Goal: Task Accomplishment & Management: Manage account settings

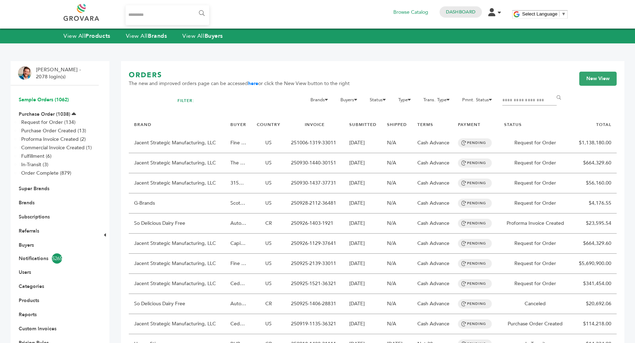
click at [47, 98] on link "Sample Orders (1062)" at bounding box center [44, 99] width 50 height 7
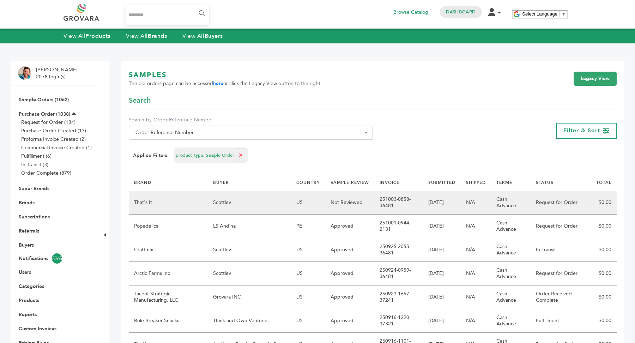
click at [301, 205] on td "US" at bounding box center [308, 203] width 34 height 24
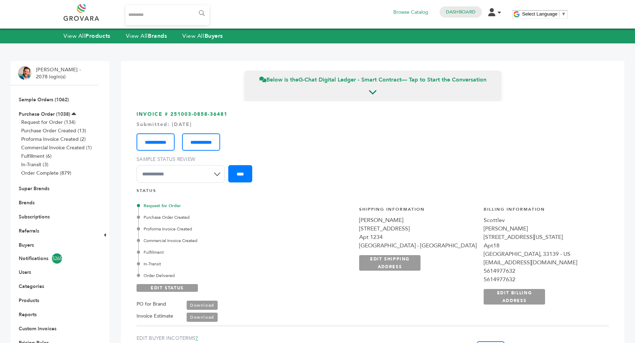
drag, startPoint x: 445, startPoint y: 208, endPoint x: 513, endPoint y: 246, distance: 78.1
click at [477, 246] on div "**********" at bounding box center [418, 255] width 118 height 98
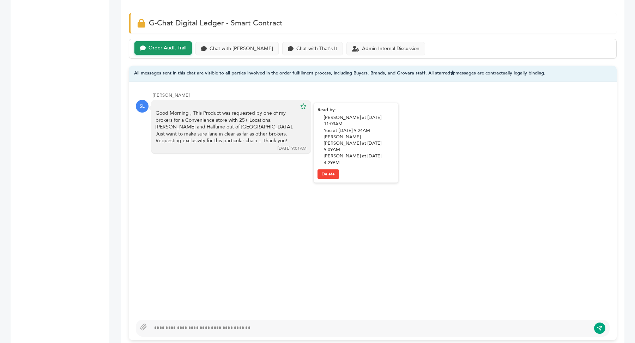
scroll to position [489, 0]
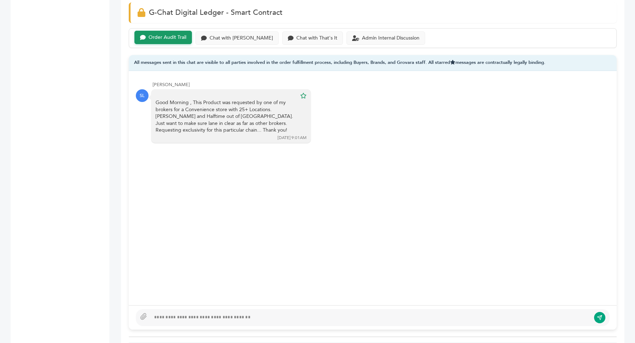
click at [182, 320] on div at bounding box center [373, 317] width 474 height 17
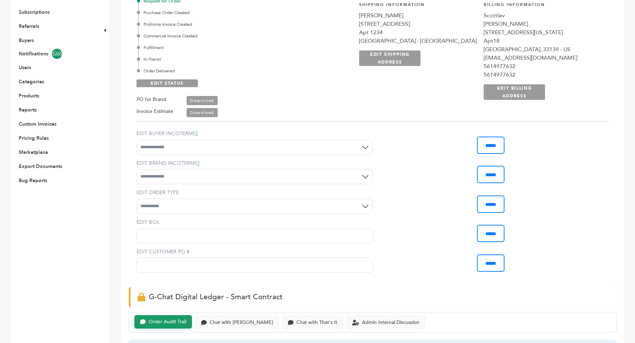
scroll to position [194, 0]
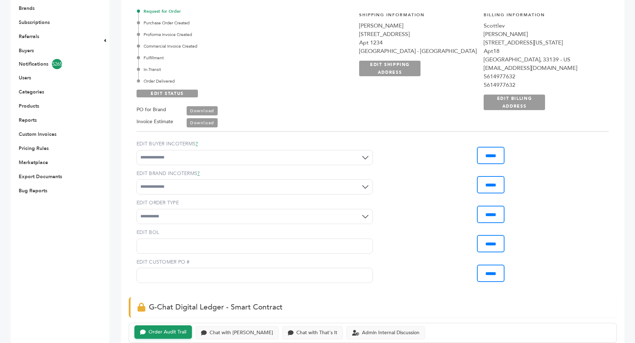
drag, startPoint x: 443, startPoint y: 23, endPoint x: 499, endPoint y: 58, distance: 65.1
click at [499, 58] on div "**********" at bounding box center [481, 65] width 258 height 124
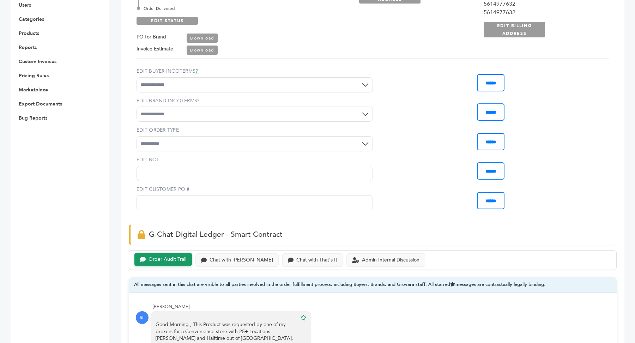
scroll to position [96, 0]
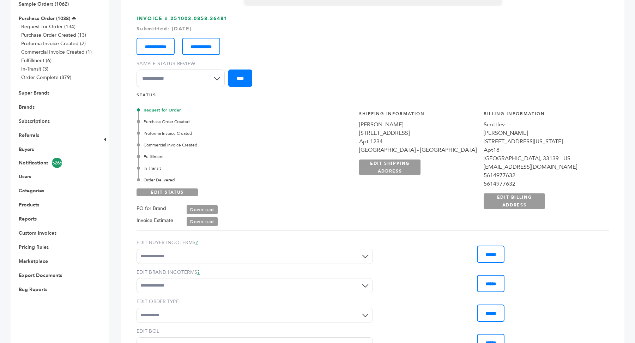
drag, startPoint x: 448, startPoint y: 126, endPoint x: 481, endPoint y: 129, distance: 33.3
click at [477, 129] on div "**********" at bounding box center [418, 160] width 118 height 98
click at [477, 151] on div "San Antonio, tx 78253 - US" at bounding box center [418, 150] width 118 height 8
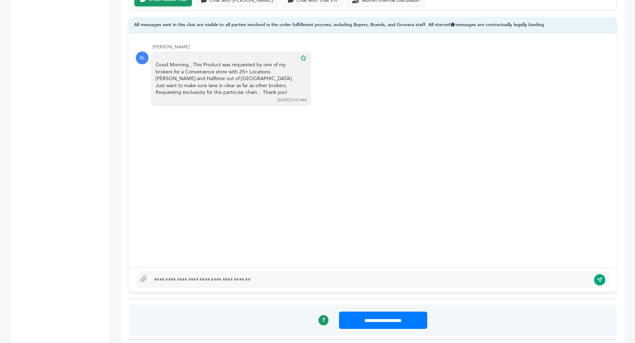
scroll to position [558, 0]
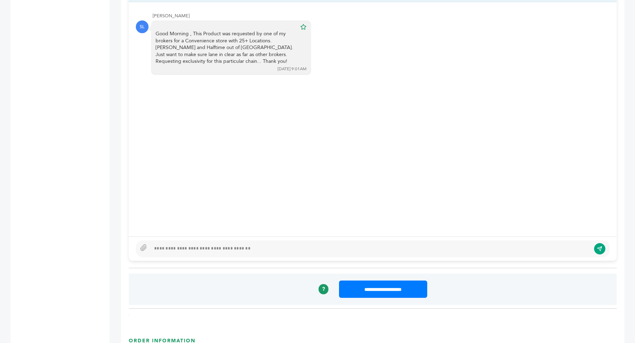
click at [222, 251] on div at bounding box center [373, 248] width 474 height 17
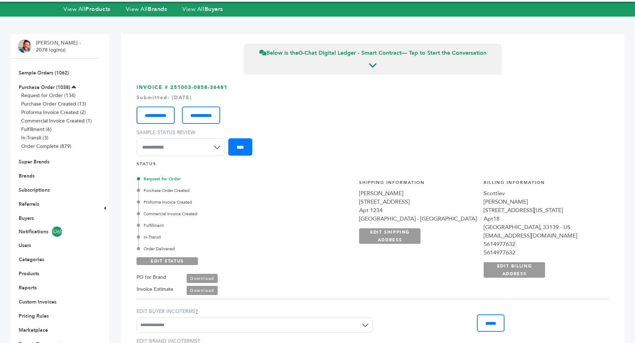
scroll to position [0, 0]
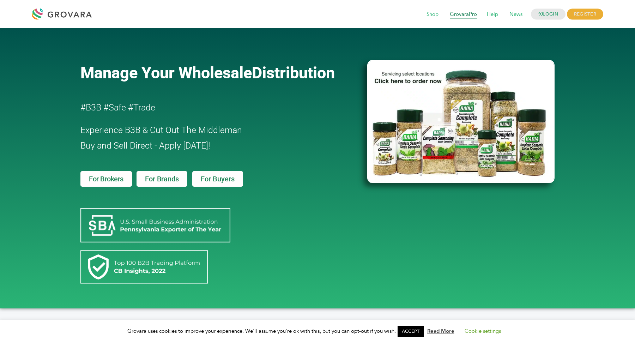
click at [458, 17] on span "GrovaraPro" at bounding box center [463, 14] width 37 height 13
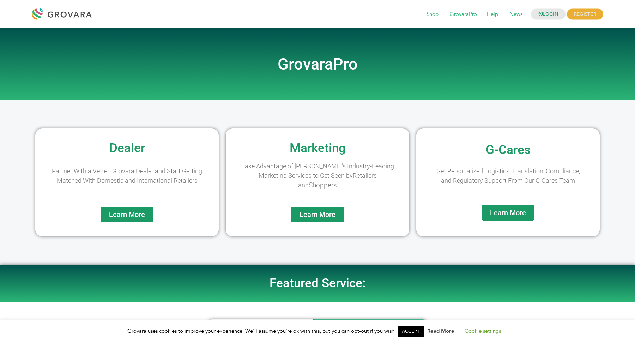
click at [331, 214] on span "Learn More" at bounding box center [318, 214] width 36 height 7
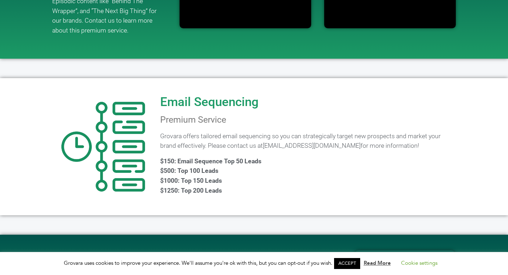
scroll to position [564, 0]
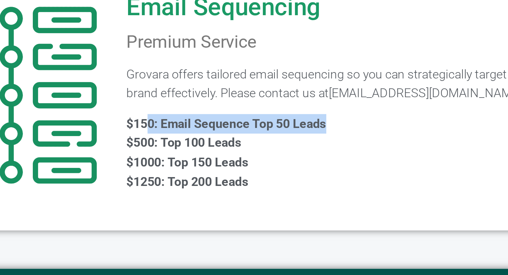
drag, startPoint x: 213, startPoint y: 160, endPoint x: 270, endPoint y: 158, distance: 57.6
click at [270, 159] on p "$150: Email Sequence Top 50 Leads $500: Top 100 Leads $1000: Top 150 Leads $125…" at bounding box center [307, 178] width 295 height 39
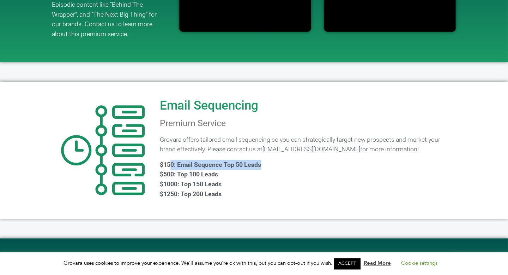
scroll to position [564, 0]
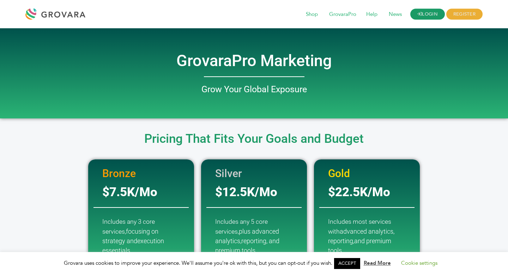
click at [438, 12] on link "LOGIN" at bounding box center [428, 14] width 35 height 11
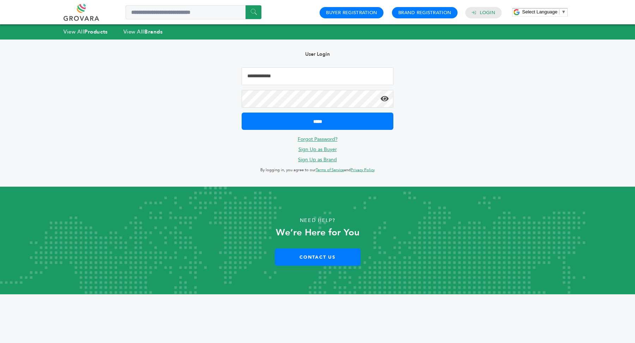
click at [323, 74] on input "Email Address" at bounding box center [318, 76] width 152 height 18
type input "**********"
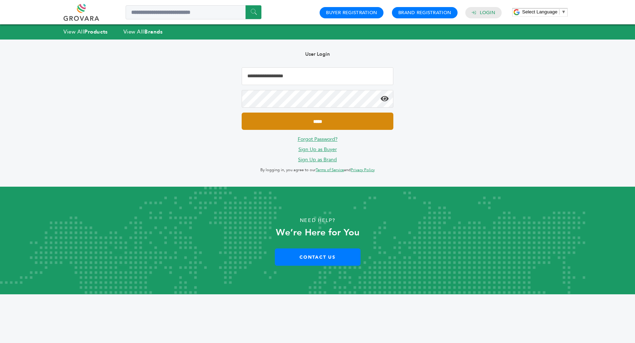
click at [326, 120] on input "*****" at bounding box center [318, 121] width 152 height 17
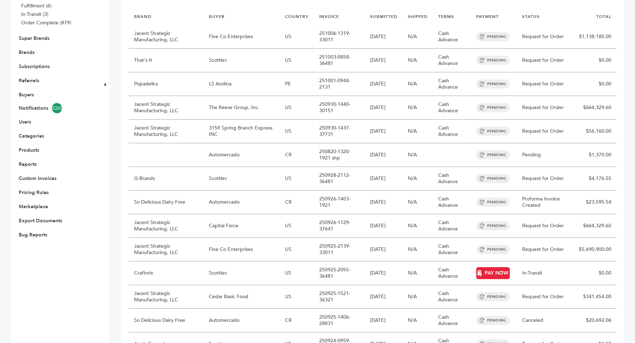
scroll to position [153, 0]
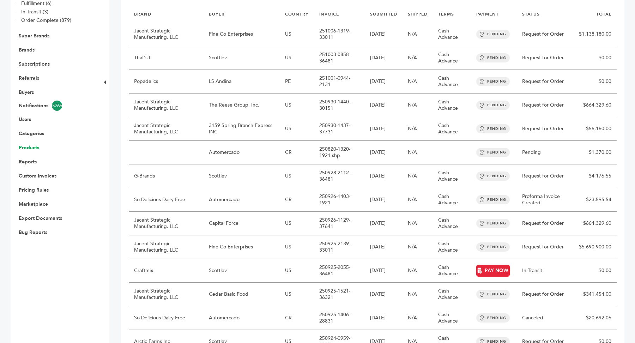
click at [31, 147] on link "Products" at bounding box center [29, 147] width 20 height 7
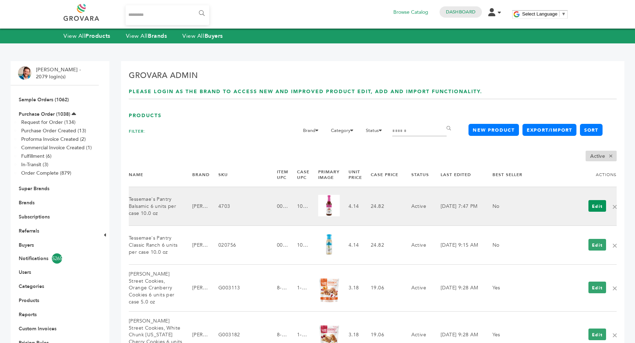
click at [598, 205] on link "Edit" at bounding box center [598, 206] width 18 height 12
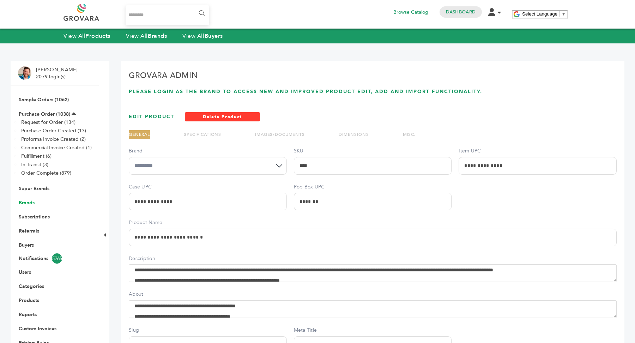
click at [27, 204] on link "Brands" at bounding box center [27, 202] width 16 height 7
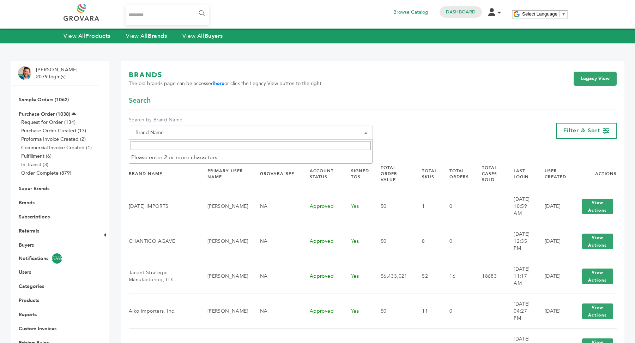
click at [167, 132] on span "Brand Name" at bounding box center [251, 133] width 236 height 10
click at [167, 145] on input "Search" at bounding box center [251, 145] width 241 height 9
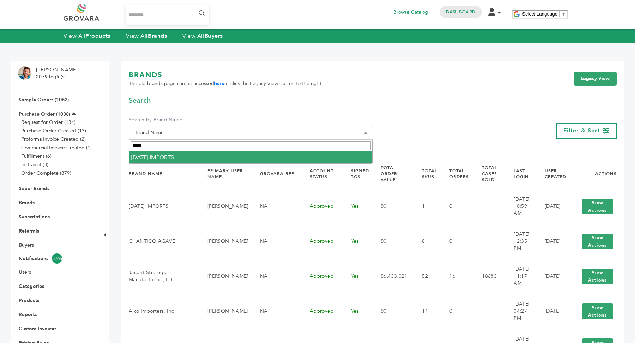
type input "*****"
select select "**********"
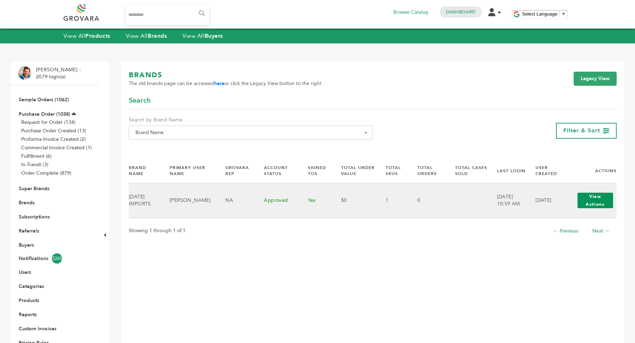
click at [592, 204] on button "View Actions" at bounding box center [596, 201] width 36 height 16
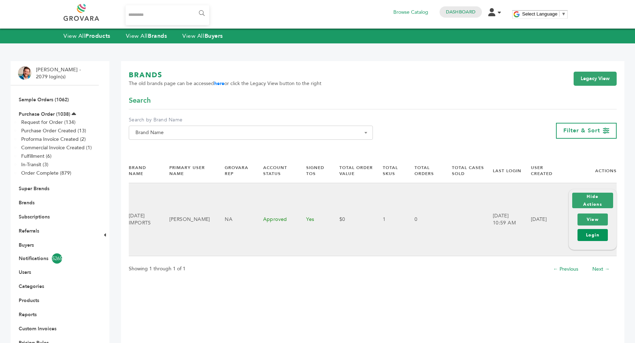
click at [592, 235] on link "Login" at bounding box center [593, 235] width 30 height 12
